Goal: Task Accomplishment & Management: Complete application form

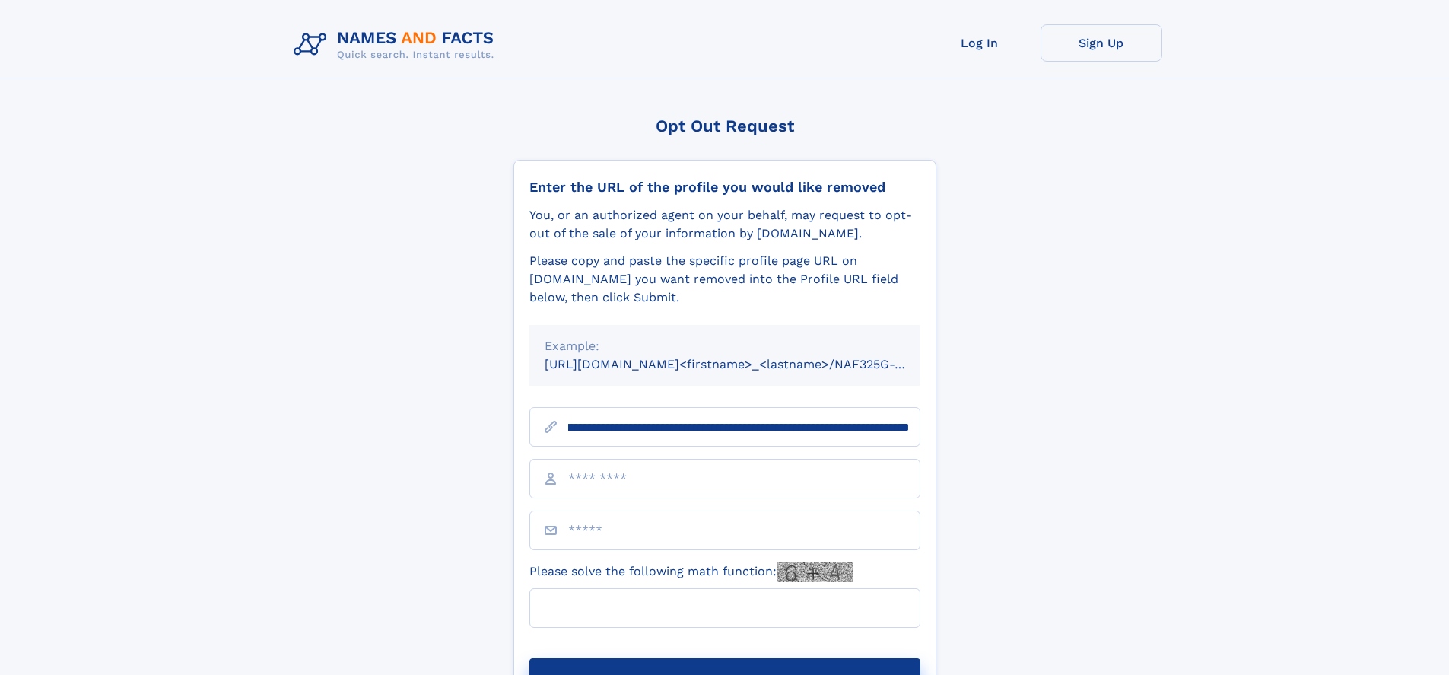
scroll to position [0, 177]
type input "**********"
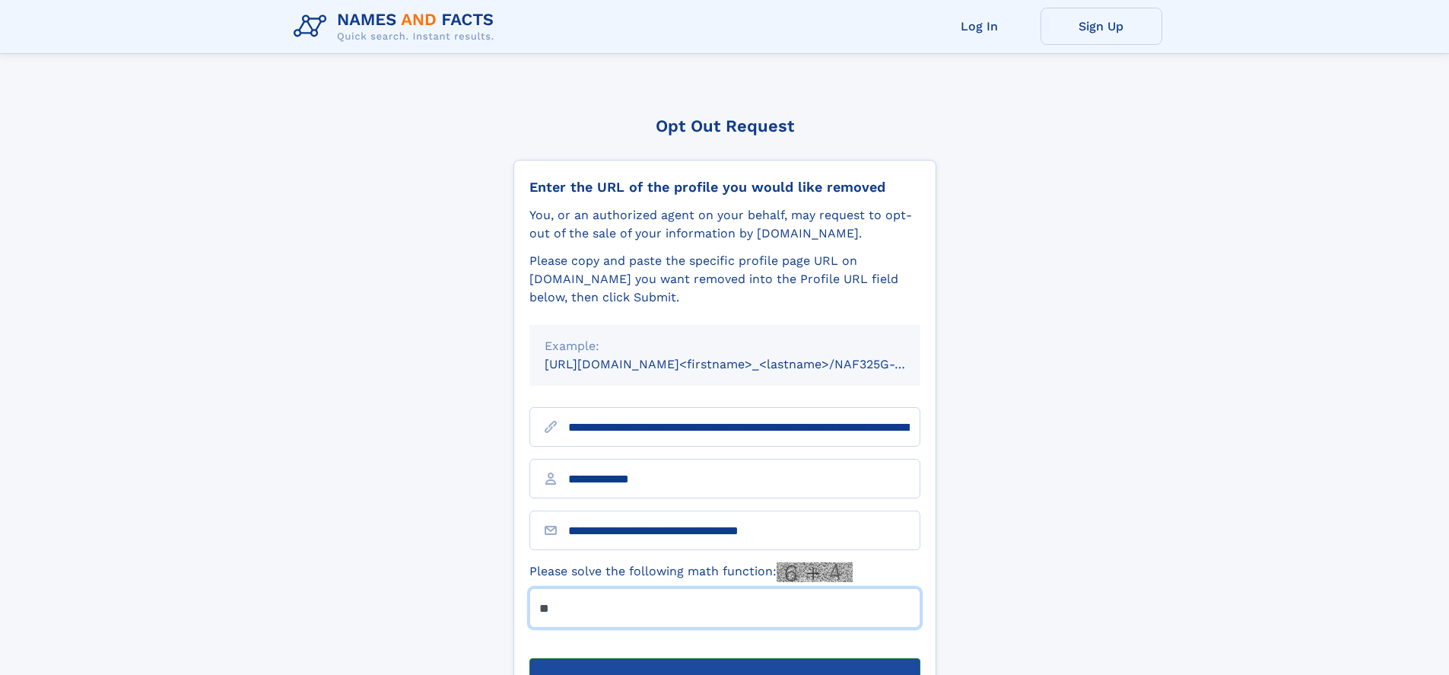
type input "**"
click at [724, 658] on button "Submit Opt Out Request" at bounding box center [725, 682] width 391 height 49
